Goal: Information Seeking & Learning: Check status

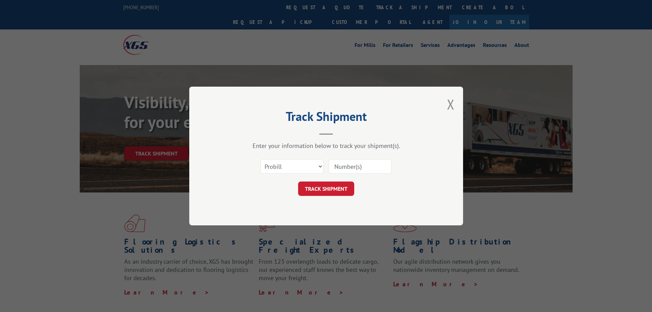
click at [276, 171] on select "Select category... Probill BOL PO" at bounding box center [292, 166] width 63 height 14
select select "bol"
click at [261, 159] on select "Select category... Probill BOL PO" at bounding box center [292, 166] width 63 height 14
click at [351, 168] on input at bounding box center [360, 166] width 63 height 14
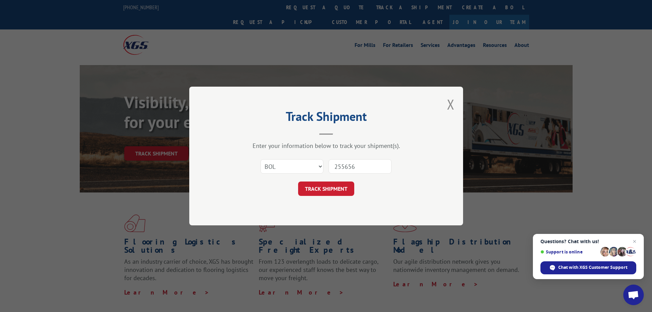
type input "2556563"
click button "TRACK SHIPMENT" at bounding box center [326, 188] width 56 height 14
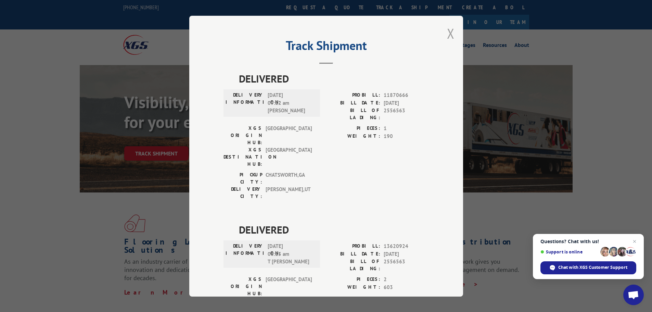
click at [447, 37] on button "Close modal" at bounding box center [451, 33] width 8 height 18
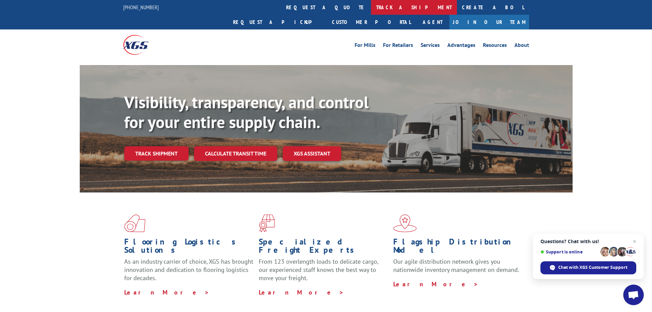
click at [371, 9] on link "track a shipment" at bounding box center [414, 7] width 86 height 15
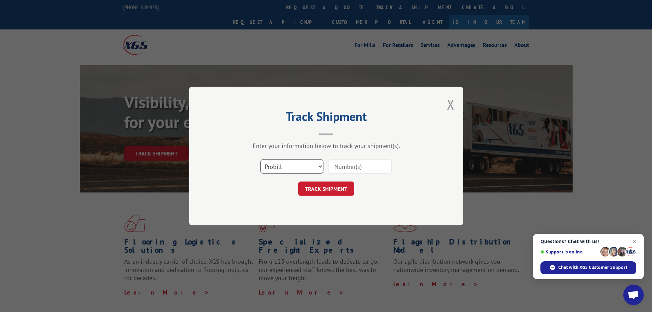
click at [270, 169] on select "Select category... Probill BOL PO" at bounding box center [292, 166] width 63 height 14
select select "bol"
click at [261, 159] on select "Select category... Probill BOL PO" at bounding box center [292, 166] width 63 height 14
click at [337, 164] on input at bounding box center [360, 166] width 63 height 14
type input "2552142"
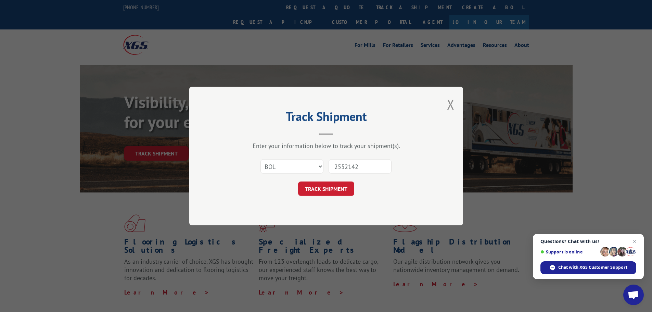
click button "TRACK SHIPMENT" at bounding box center [326, 188] width 56 height 14
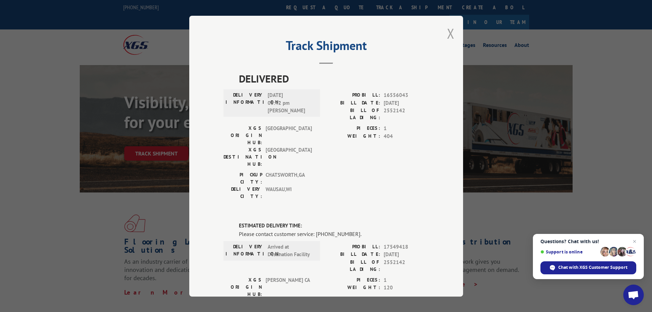
click at [447, 40] on button "Close modal" at bounding box center [451, 33] width 8 height 18
